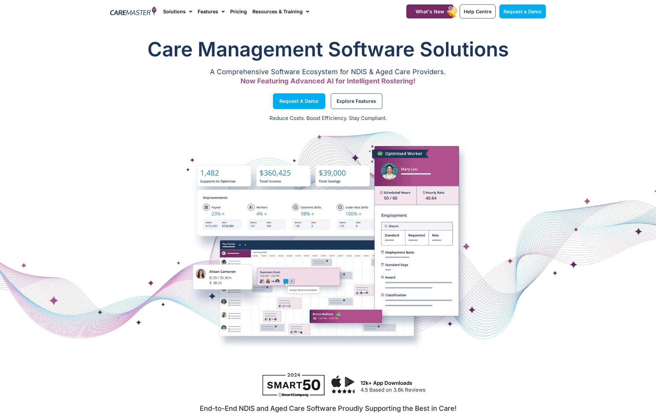
click at [348, 74] on p "A Comprehensive Software Ecosystem for NDIS & Aged Care Providers." at bounding box center [328, 72] width 436 height 4
click at [349, 99] on span "Explore Features" at bounding box center [356, 100] width 40 height 3
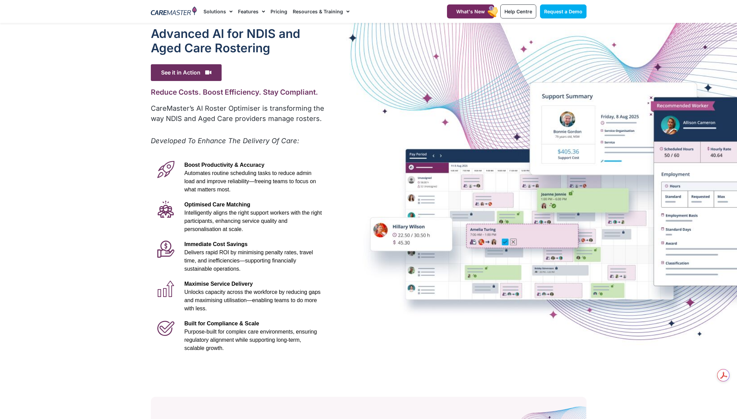
click at [226, 265] on p "Immediate Cost Savings Delivers rapid ROI by minimising penalty rates, travel t…" at bounding box center [252, 256] width 137 height 33
click at [267, 229] on p "Optimised Care Matching Intelligently aligns the right support workers with the…" at bounding box center [252, 217] width 137 height 33
click at [342, 175] on div "Advanced Al for NDIS and Aged Care Rostering See it in Action Video Player http…" at bounding box center [368, 191] width 442 height 336
click at [403, 181] on div "Advanced Al for NDIS and Aged Care Rostering See it in Action Video Player http…" at bounding box center [368, 191] width 442 height 336
drag, startPoint x: 232, startPoint y: 268, endPoint x: 184, endPoint y: 243, distance: 54.1
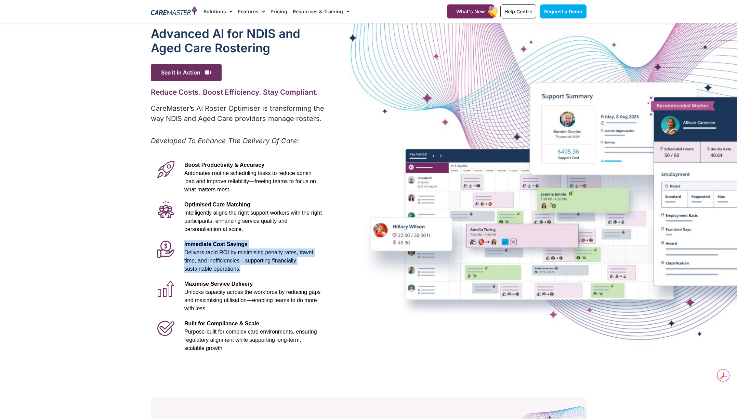
click at [184, 243] on div "Immediate Cost Savings Delivers rapid ROI by minimising penalty rates, travel t…" at bounding box center [253, 257] width 144 height 40
click at [406, 338] on div "Advanced Al for NDIS and Aged Care Rostering See it in Action Video Player http…" at bounding box center [368, 191] width 442 height 336
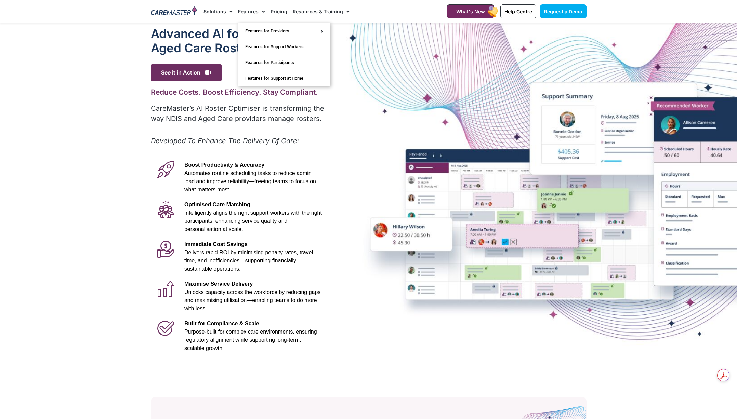
click at [256, 15] on link "Features" at bounding box center [251, 11] width 27 height 23
click at [240, 249] on p "Immediate Cost Savings Delivers rapid ROI by minimising penalty rates, travel t…" at bounding box center [252, 256] width 137 height 33
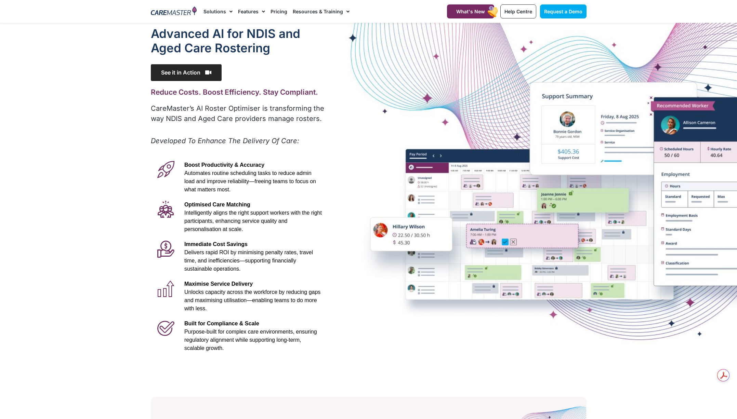
click at [178, 77] on span "See it in Action" at bounding box center [186, 72] width 71 height 17
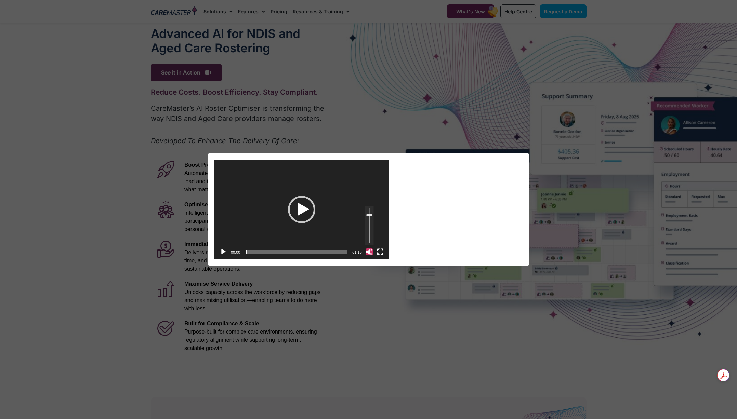
click at [368, 254] on button "Mute" at bounding box center [369, 252] width 7 height 7
click at [305, 208] on div "Play" at bounding box center [301, 209] width 27 height 27
click at [265, 252] on span "00:14" at bounding box center [295, 251] width 101 height 3
click at [283, 252] on span "00:27" at bounding box center [295, 251] width 101 height 3
click at [302, 253] on span "00:41" at bounding box center [295, 251] width 101 height 3
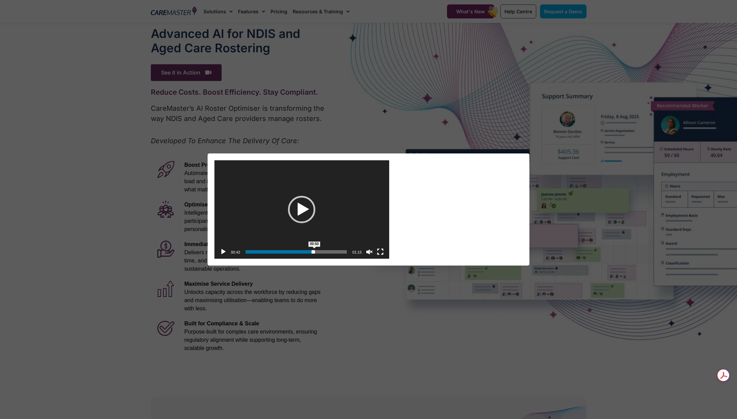
click at [314, 253] on span "00:50" at bounding box center [295, 251] width 101 height 3
click at [329, 253] on span "01:01" at bounding box center [295, 251] width 101 height 3
click at [337, 252] on span "01:07" at bounding box center [295, 251] width 101 height 3
click at [444, 328] on div "Video Player https://caremaster.com.au/wp-content/uploads/2025/05/RO_screenshot…" at bounding box center [368, 209] width 737 height 419
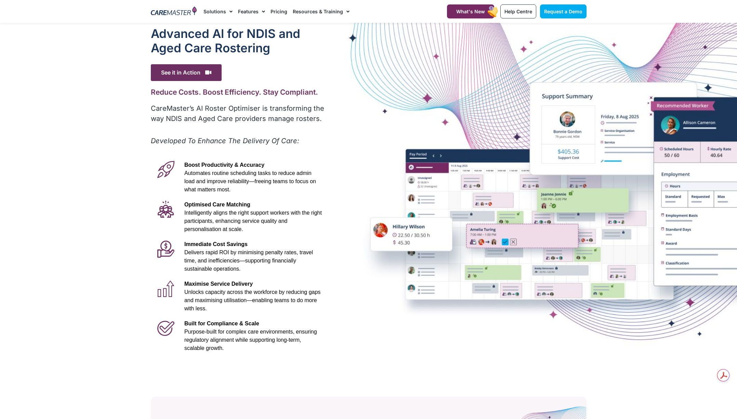
click at [249, 219] on span "Intelligently aligns the right support workers with the right participants, enh…" at bounding box center [252, 221] width 137 height 22
click at [174, 15] on img at bounding box center [174, 11] width 46 height 10
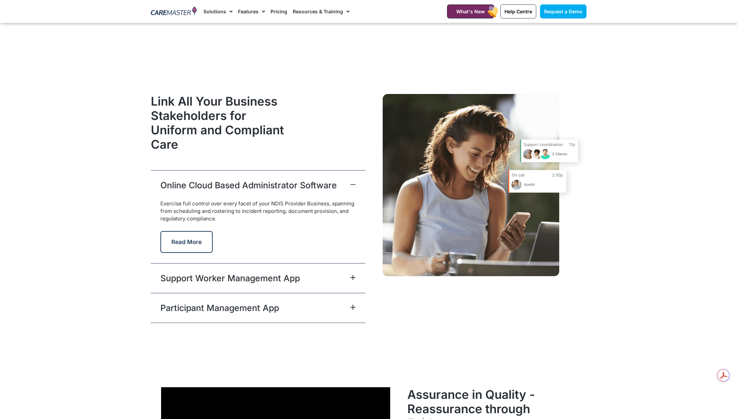
scroll to position [1603, 0]
click at [183, 275] on link "Support Worker Management App" at bounding box center [229, 278] width 139 height 12
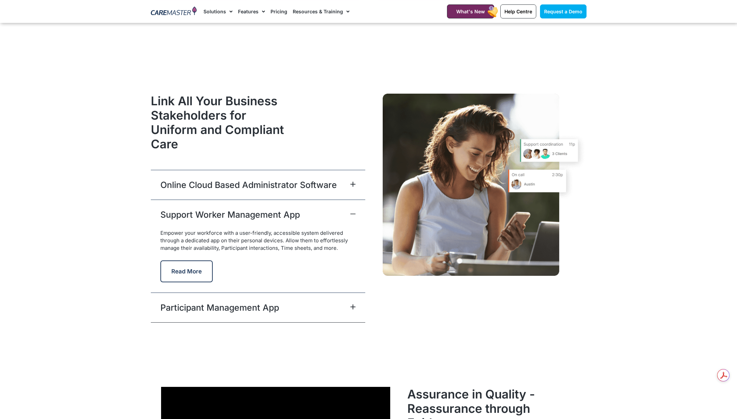
click at [263, 184] on link "Online Cloud Based Administrator Software" at bounding box center [248, 185] width 176 height 12
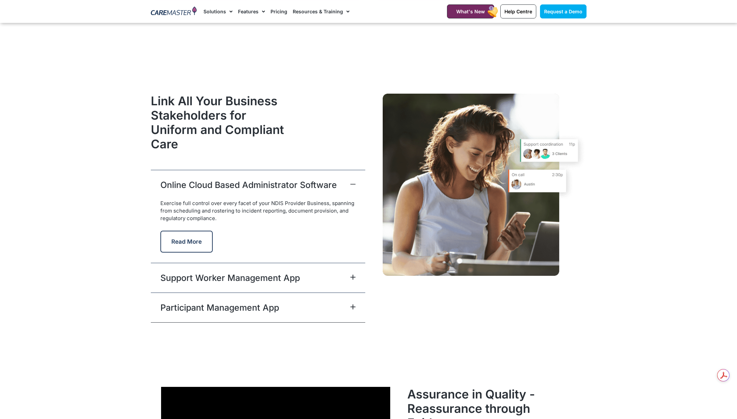
click at [275, 309] on link "Participant Management App" at bounding box center [219, 308] width 119 height 12
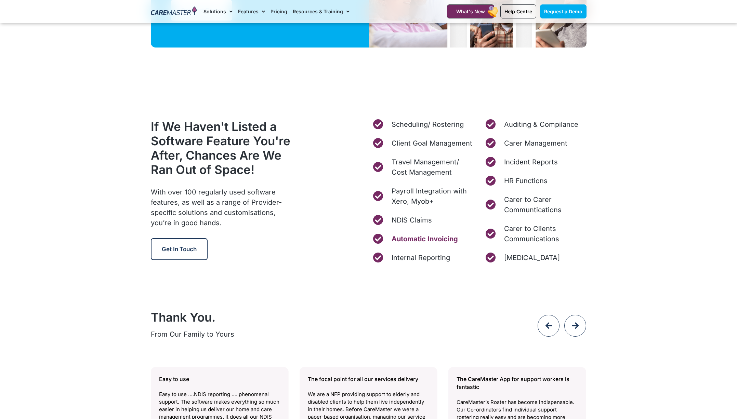
scroll to position [2576, 0]
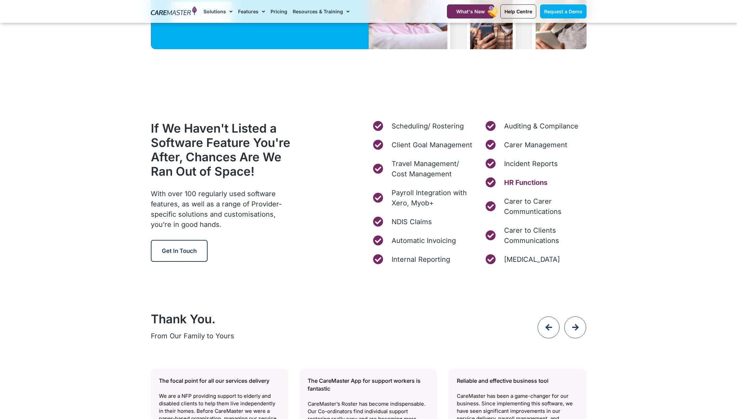
click at [511, 179] on span "HR Functions" at bounding box center [524, 182] width 45 height 10
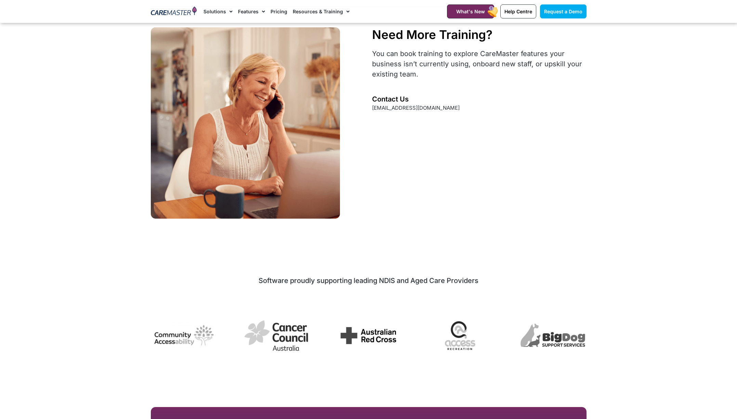
scroll to position [1935, 0]
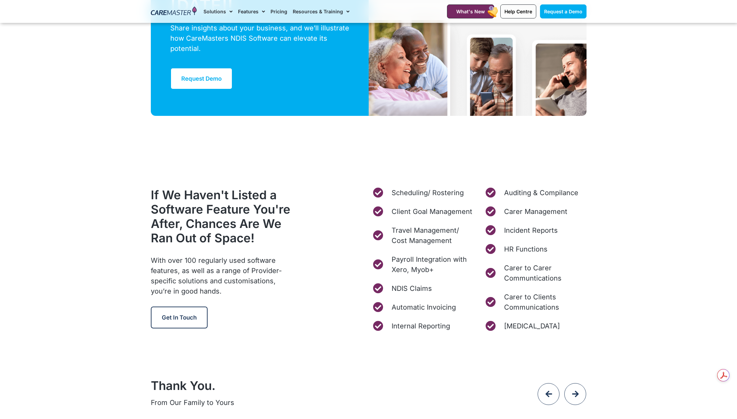
scroll to position [2576, 0]
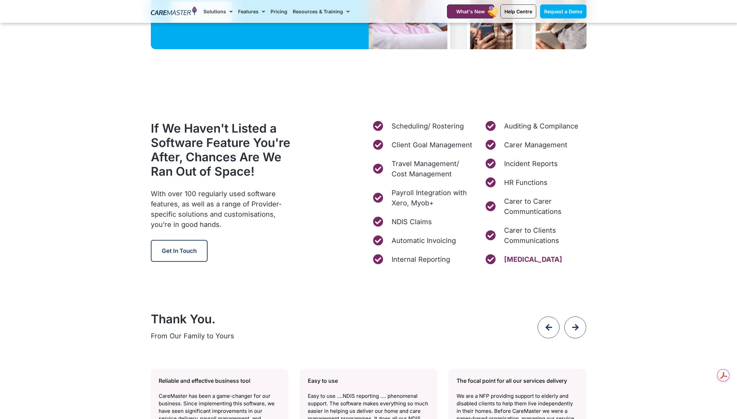
click at [512, 260] on span "[MEDICAL_DATA]" at bounding box center [532, 259] width 60 height 10
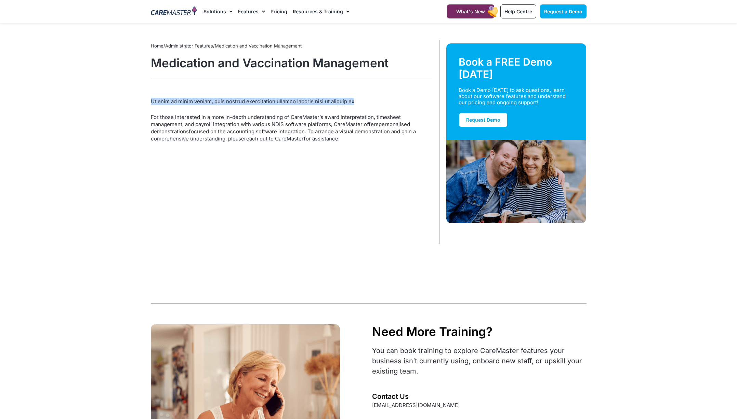
drag, startPoint x: 152, startPoint y: 102, endPoint x: 352, endPoint y: 101, distance: 200.7
click at [352, 101] on p "Ut enim ad minim veniam, quis nostrud exercitation ullamco laboris nisi ut aliq…" at bounding box center [291, 101] width 281 height 7
drag, startPoint x: 260, startPoint y: 103, endPoint x: 146, endPoint y: 101, distance: 114.9
click at [145, 101] on section "Home / Administrator Features / Medication and Vaccination Management Medicatio…" at bounding box center [368, 133] width 737 height 221
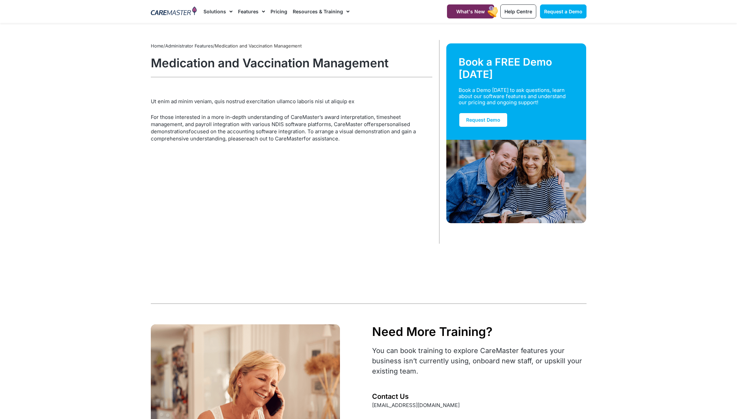
click at [147, 101] on div "Home / Administrator Features / Medication and Vaccination Management Medicatio…" at bounding box center [293, 142] width 292 height 204
click at [293, 148] on div "Home / Administrator Features / Medication and Vaccination Management Medicatio…" at bounding box center [293, 142] width 292 height 204
drag, startPoint x: 340, startPoint y: 137, endPoint x: 300, endPoint y: 117, distance: 44.8
click at [300, 117] on p "For those interested in a more in-depth understanding of CareMaster’s award int…" at bounding box center [291, 127] width 281 height 29
click at [299, 117] on p "For those interested in a more in-depth understanding of CareMaster’s award int…" at bounding box center [291, 127] width 281 height 29
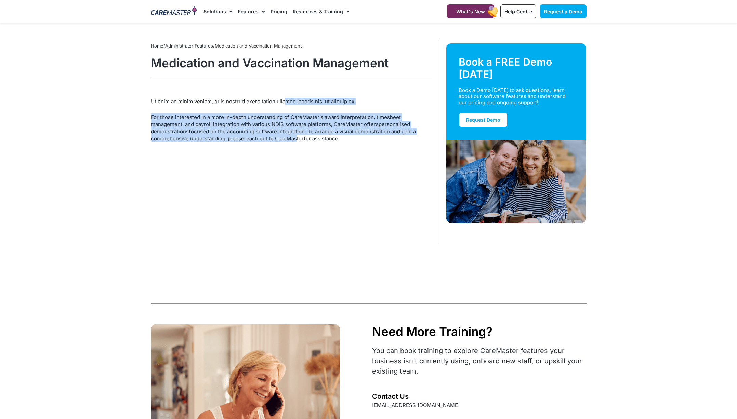
drag, startPoint x: 284, startPoint y: 98, endPoint x: 297, endPoint y: 139, distance: 42.7
click at [297, 139] on div "Home / Administrator Features / Medication and Vaccination Management Medicatio…" at bounding box center [293, 142] width 292 height 204
drag, startPoint x: 297, startPoint y: 139, endPoint x: 304, endPoint y: 123, distance: 16.6
click at [297, 139] on link "reach out to CareMaster" at bounding box center [273, 138] width 59 height 6
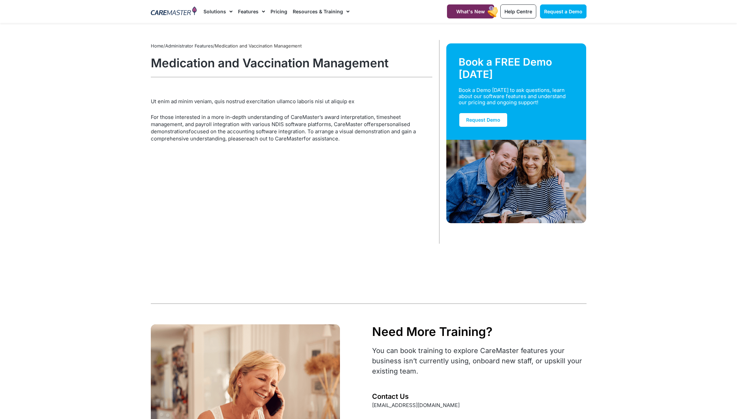
drag, startPoint x: 347, startPoint y: 159, endPoint x: 342, endPoint y: 152, distance: 9.0
click at [346, 159] on div "Home / Administrator Features / Medication and Vaccination Management Medicatio…" at bounding box center [293, 142] width 292 height 204
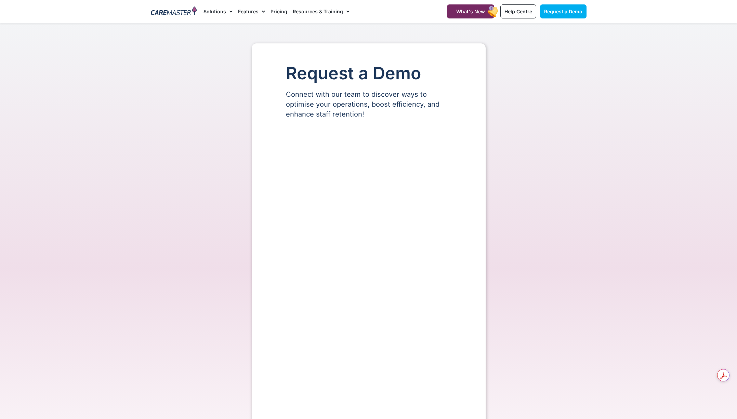
select select "**"
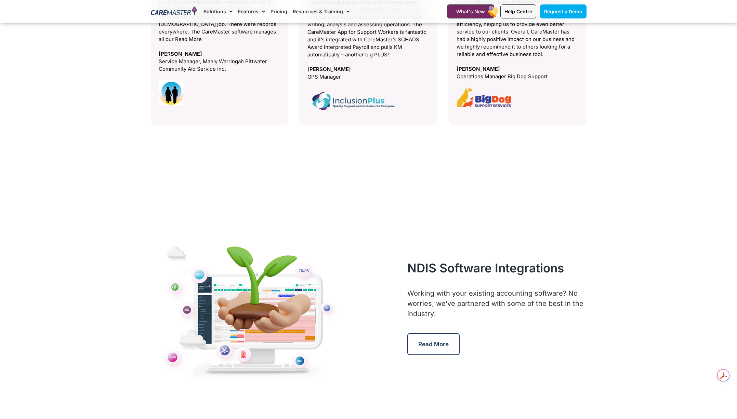
scroll to position [3019, 0]
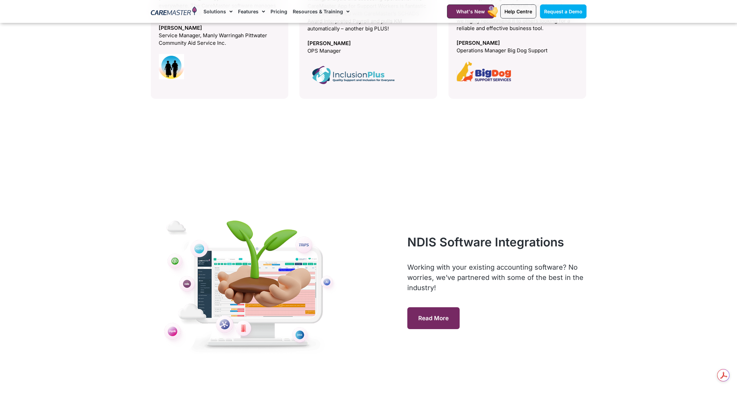
click at [438, 321] on link "Read More" at bounding box center [433, 318] width 52 height 22
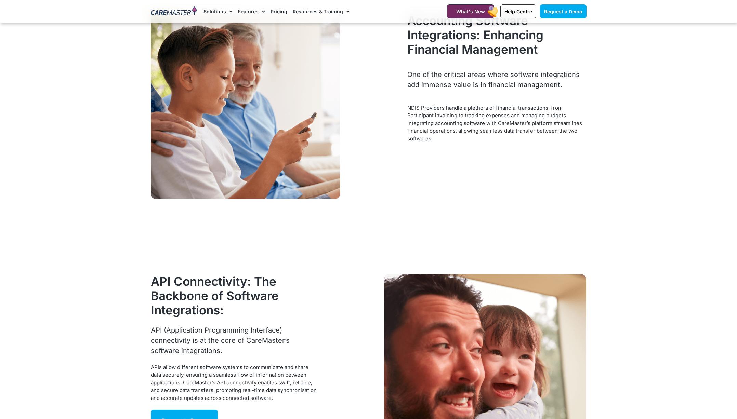
scroll to position [1301, 0]
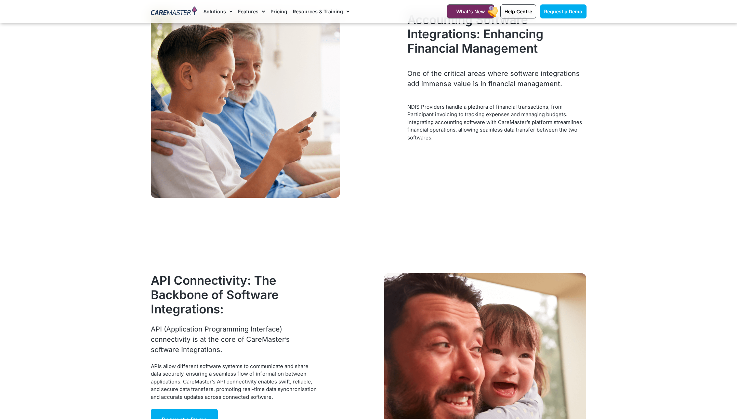
click at [673, 217] on section "Accounting Software Integrations: Enhancing Financial Management One of the cri…" at bounding box center [368, 105] width 737 height 261
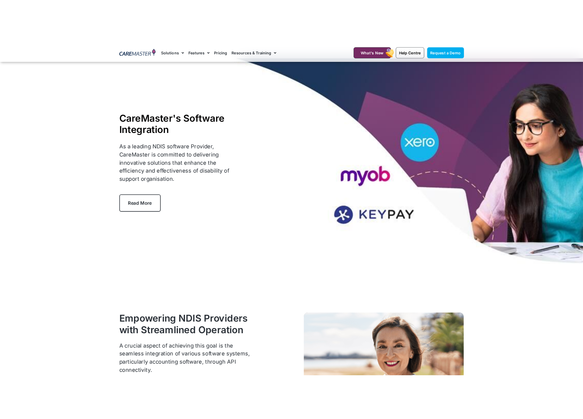
scroll to position [0, 0]
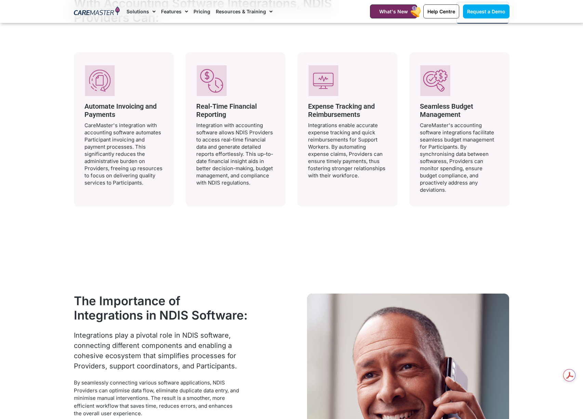
scroll to position [612, 0]
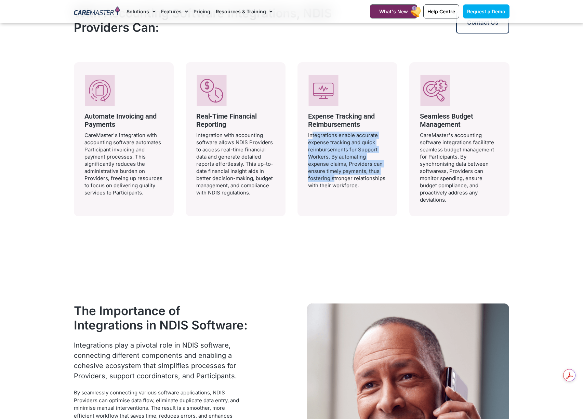
drag, startPoint x: 311, startPoint y: 134, endPoint x: 332, endPoint y: 180, distance: 50.6
click at [331, 180] on p "Integrations enable accurate expense tracking and quick reimbursements for Supp…" at bounding box center [347, 160] width 79 height 57
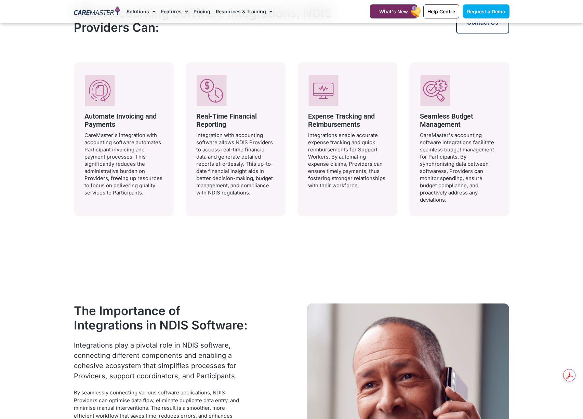
drag, startPoint x: 332, startPoint y: 180, endPoint x: 358, endPoint y: 180, distance: 26.0
click at [333, 180] on p "Integrations enable accurate expense tracking and quick reimbursements for Supp…" at bounding box center [347, 160] width 79 height 57
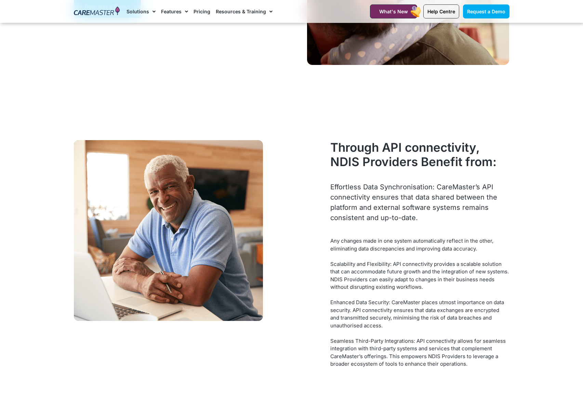
scroll to position [1721, 0]
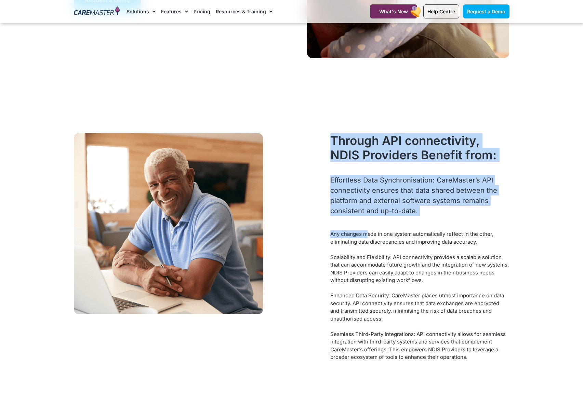
drag, startPoint x: 334, startPoint y: 139, endPoint x: 369, endPoint y: 241, distance: 107.1
click at [366, 237] on div "Through API connectivity, NDIS Providers Benefit from: Effortless Data Synchron…" at bounding box center [420, 247] width 186 height 235
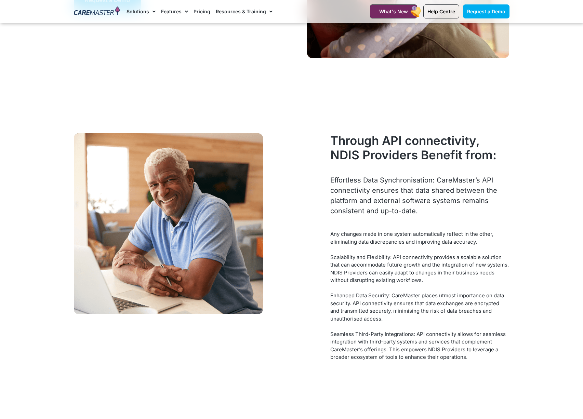
click at [369, 241] on div "Any changes made in one system automatically reflect in the other, eliminating …" at bounding box center [419, 237] width 179 height 15
click at [383, 262] on div "Scalability and Flexibility: API connectivity provides a scalable solution that…" at bounding box center [419, 269] width 179 height 31
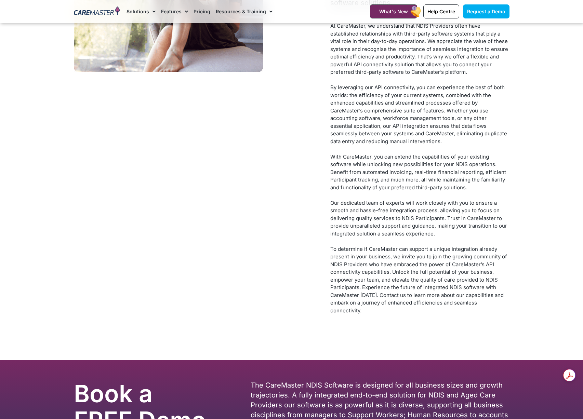
scroll to position [3072, 0]
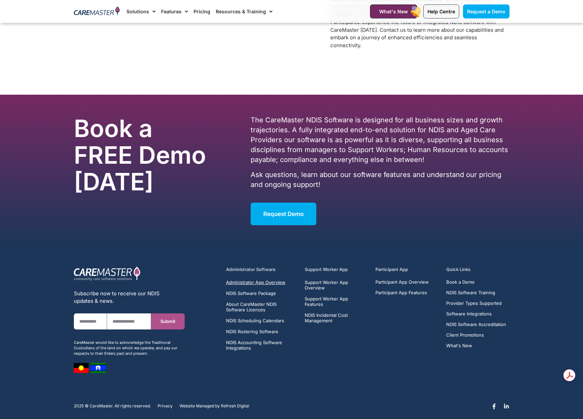
click at [267, 280] on span "Administrator App Overview" at bounding box center [255, 282] width 59 height 5
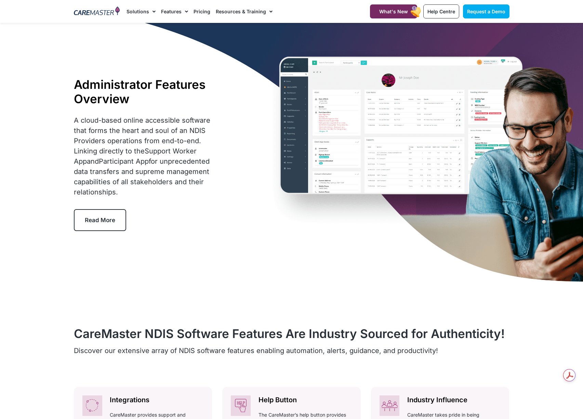
click at [336, 236] on div "Administrator Features Overview A cloud-based online accessible software that f…" at bounding box center [291, 154] width 442 height 263
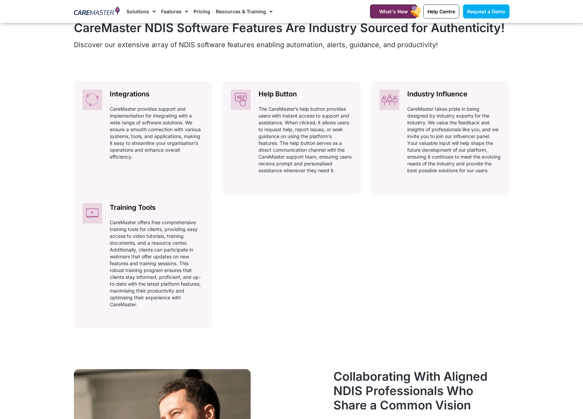
scroll to position [309, 0]
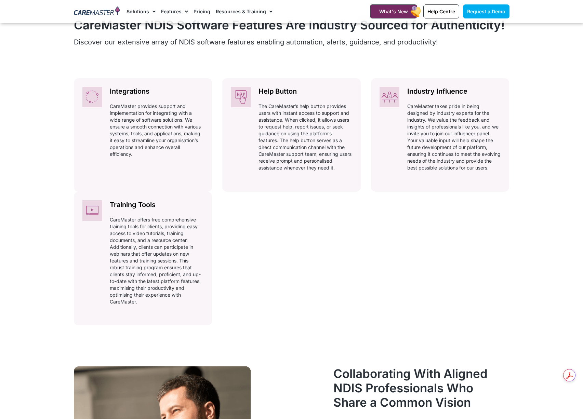
click at [521, 219] on section "CareMaster NDIS Software Features Are Industry Sourced for Authenticity! Discov…" at bounding box center [291, 170] width 583 height 386
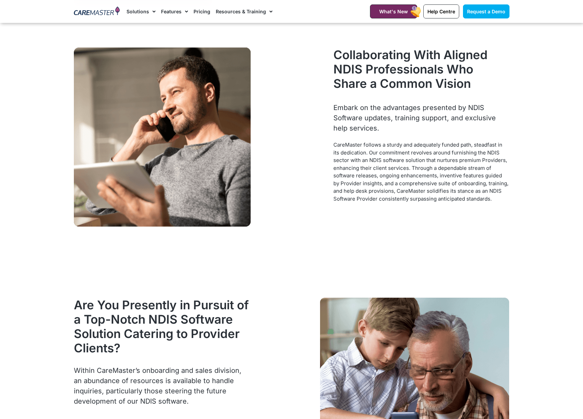
scroll to position [0, 0]
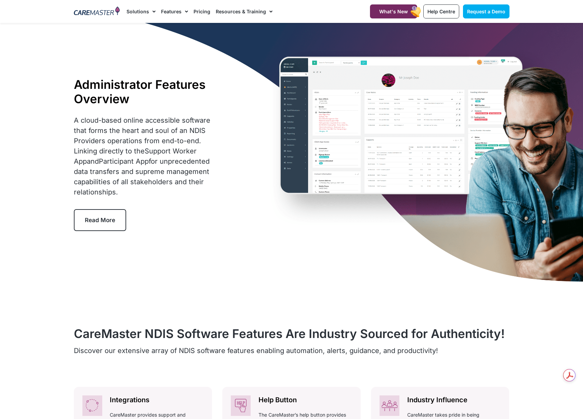
click at [207, 282] on div "Administrator Features Overview A cloud-based online accessible software that f…" at bounding box center [291, 154] width 442 height 263
